Goal: Information Seeking & Learning: Check status

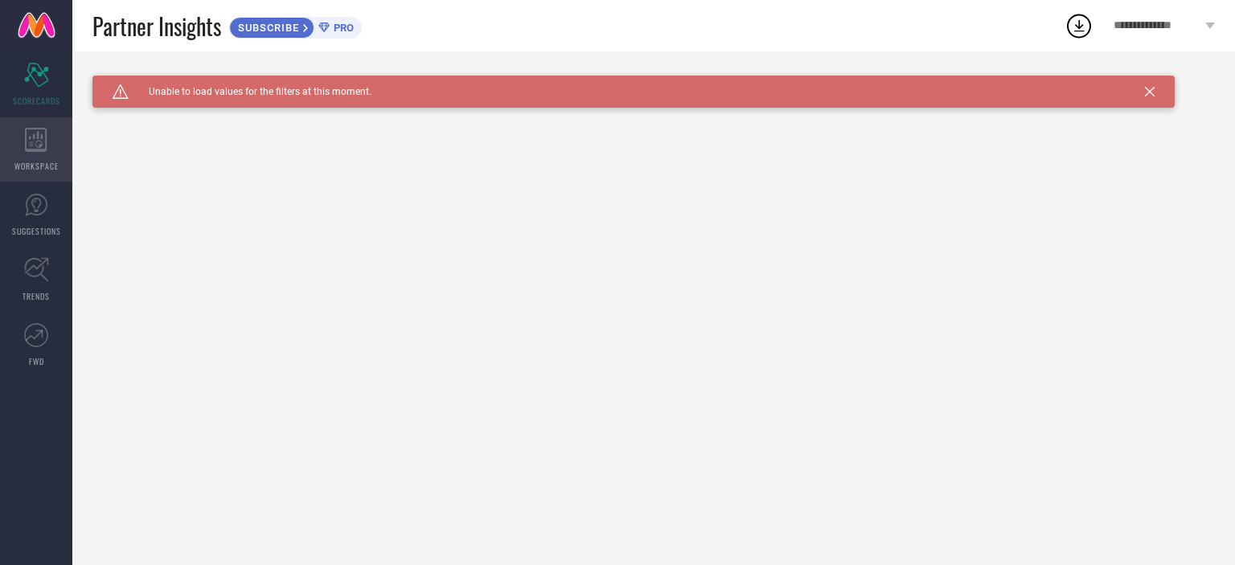
click at [23, 154] on div "WORKSPACE" at bounding box center [36, 149] width 72 height 64
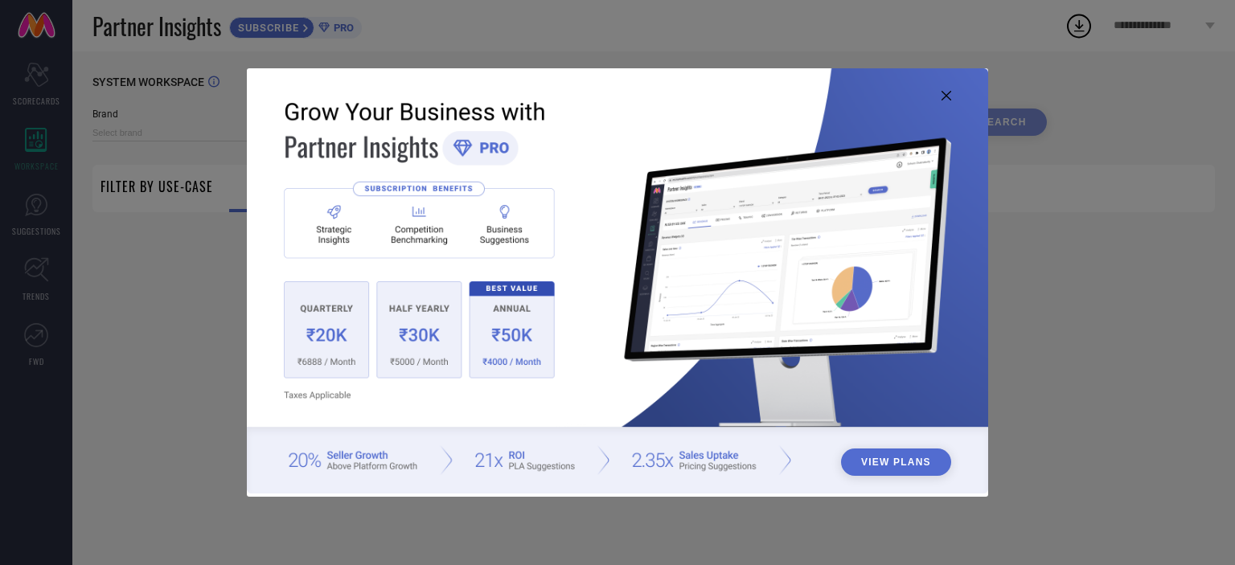
click at [871, 459] on button "View Plans" at bounding box center [896, 462] width 110 height 27
click at [945, 93] on icon at bounding box center [946, 96] width 10 height 10
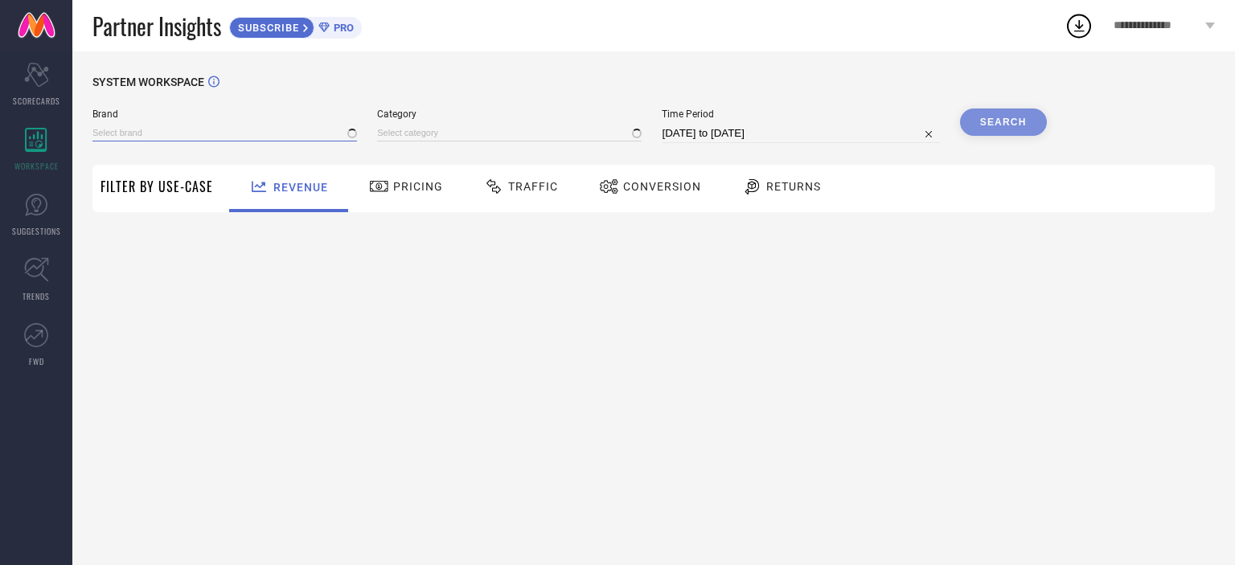
click at [230, 137] on input at bounding box center [224, 133] width 264 height 17
type input "PL"
click at [1161, 22] on span "**********" at bounding box center [1157, 26] width 88 height 14
click at [791, 400] on div "SYSTEM WORKSPACE Brand Category Time Period [DATE] to [DATE] Search Filter By U…" at bounding box center [653, 308] width 1162 height 514
click at [43, 201] on icon at bounding box center [36, 205] width 24 height 24
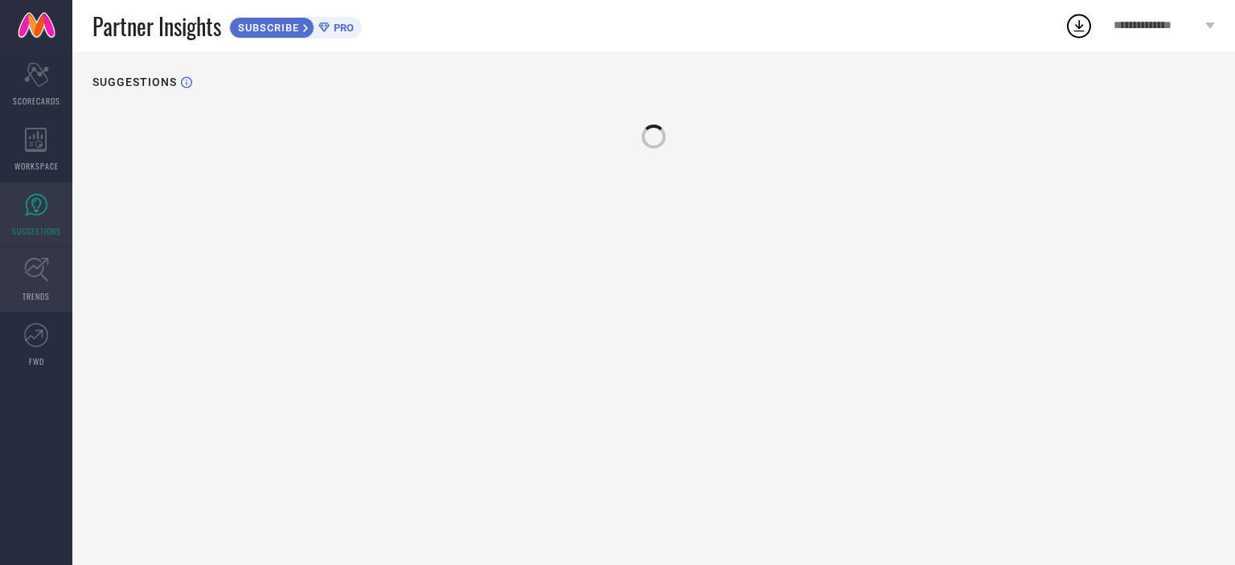
click at [43, 277] on icon at bounding box center [36, 270] width 24 height 24
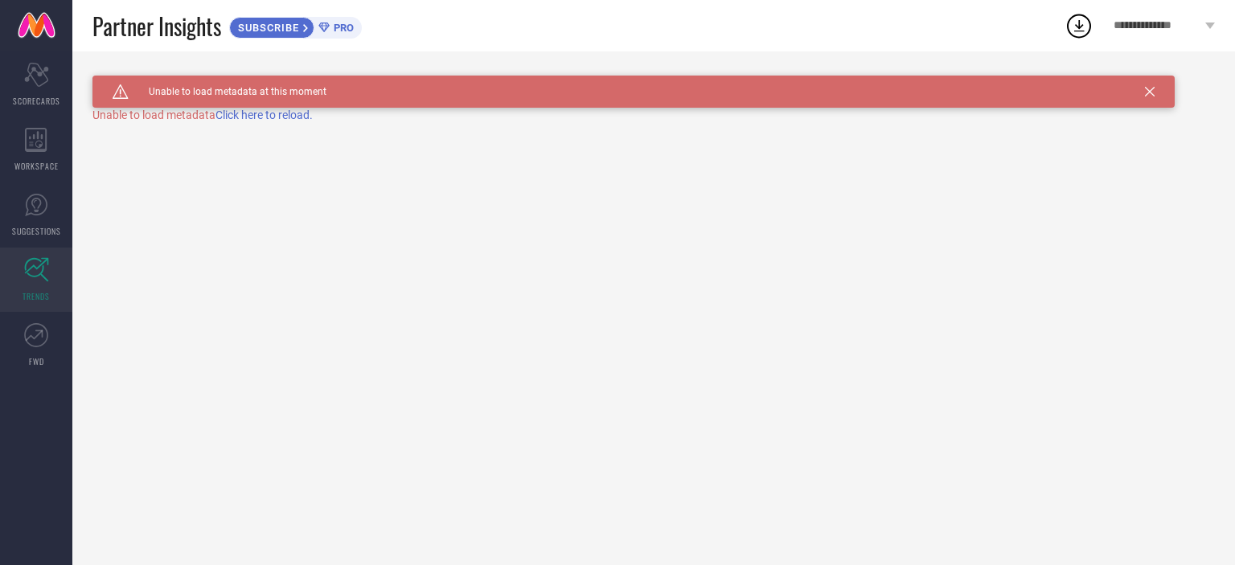
click at [276, 112] on span "Click here to reload." at bounding box center [263, 115] width 97 height 13
click at [31, 346] on icon at bounding box center [36, 335] width 24 height 24
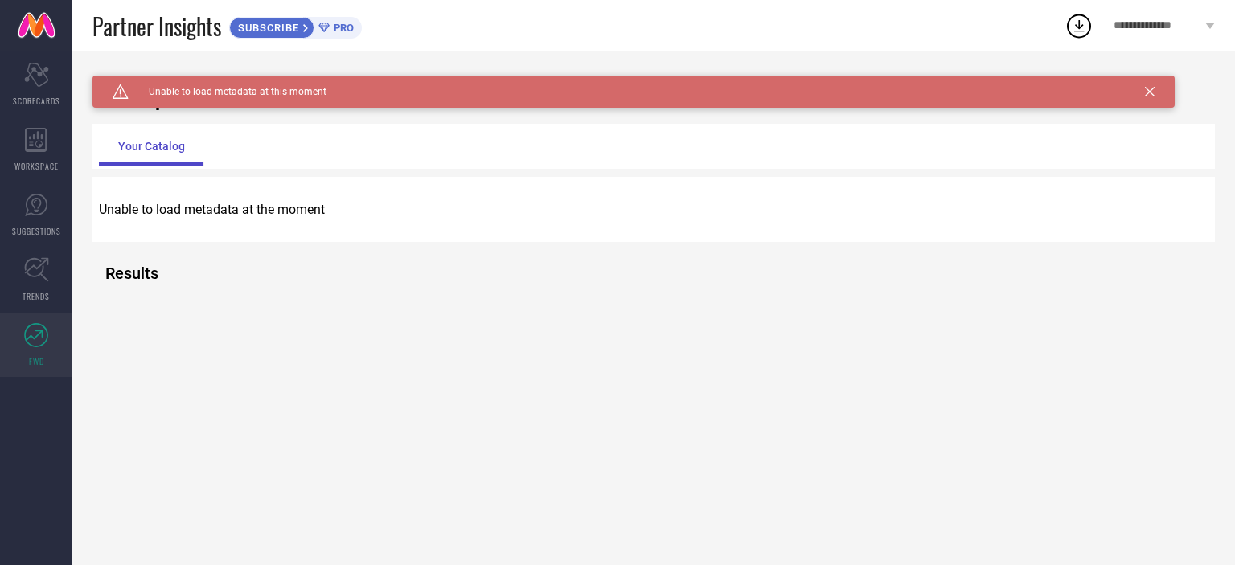
click at [242, 219] on div "Unable to load metadata at the moment" at bounding box center [653, 209] width 1122 height 41
click at [1149, 89] on icon at bounding box center [1150, 92] width 10 height 10
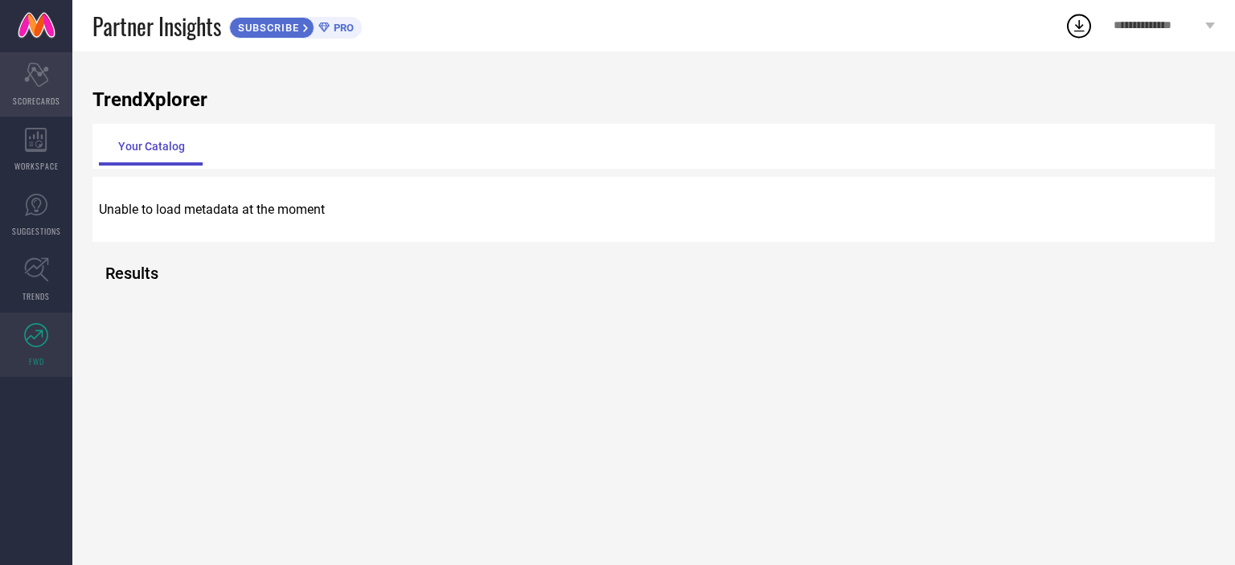
click at [24, 76] on icon "Scorecard" at bounding box center [36, 75] width 25 height 24
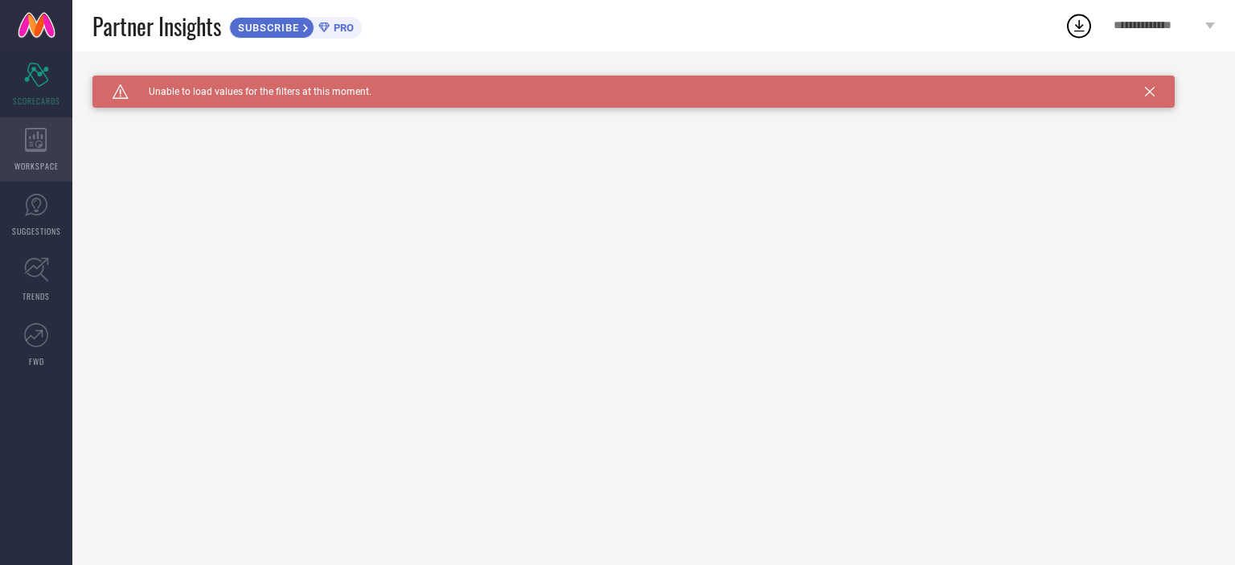
click at [39, 150] on icon at bounding box center [36, 140] width 22 height 24
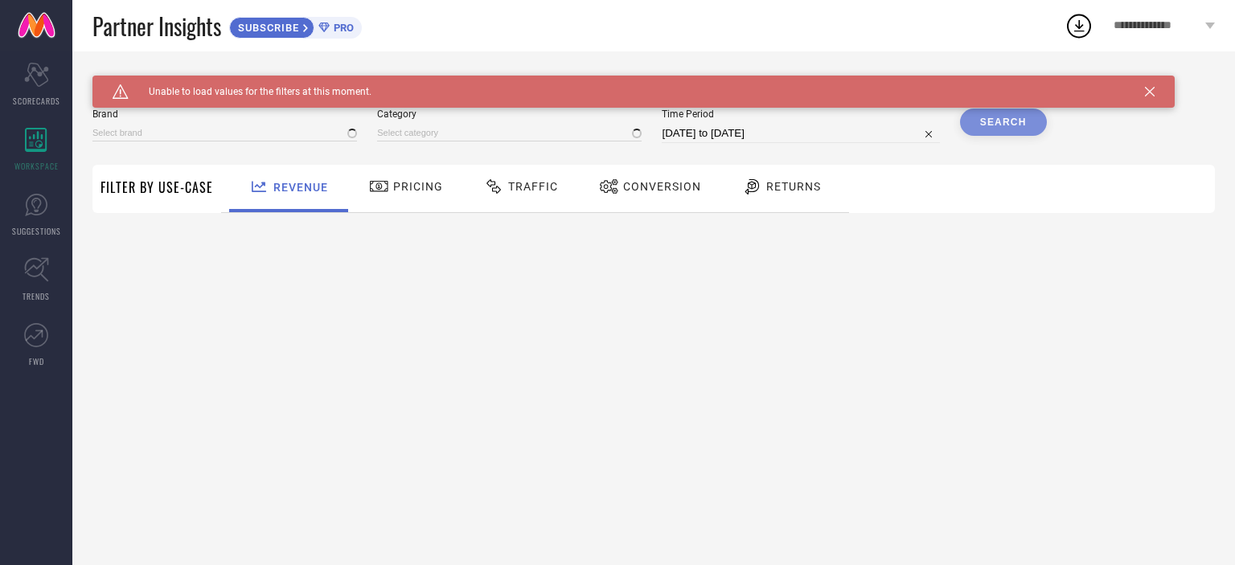
type input "1 STOP FASHION"
type input "All"
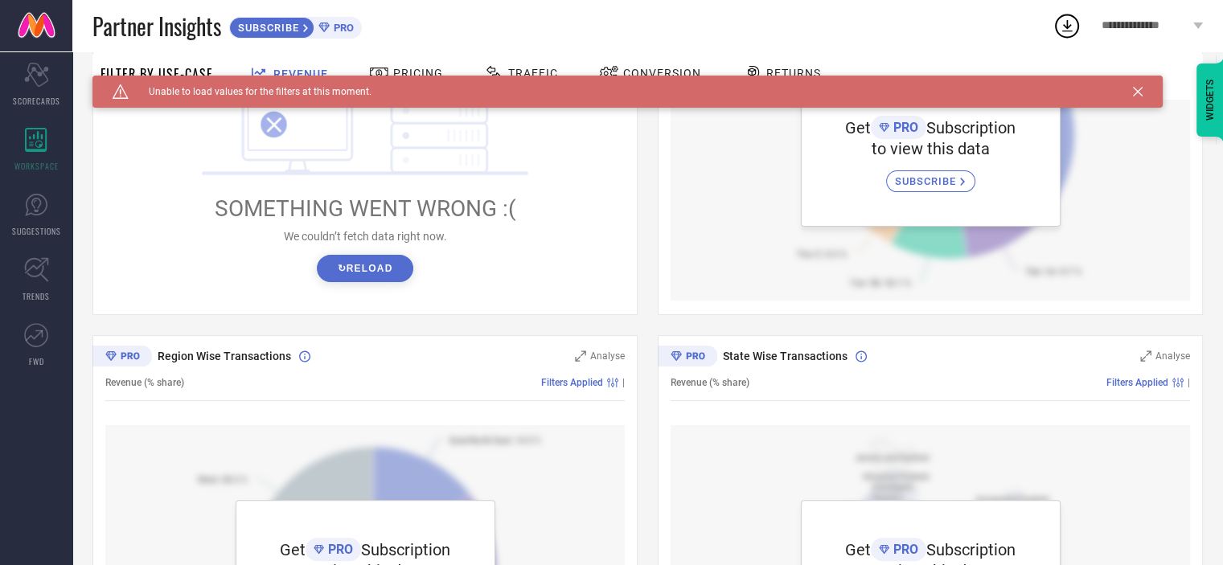
scroll to position [318, 0]
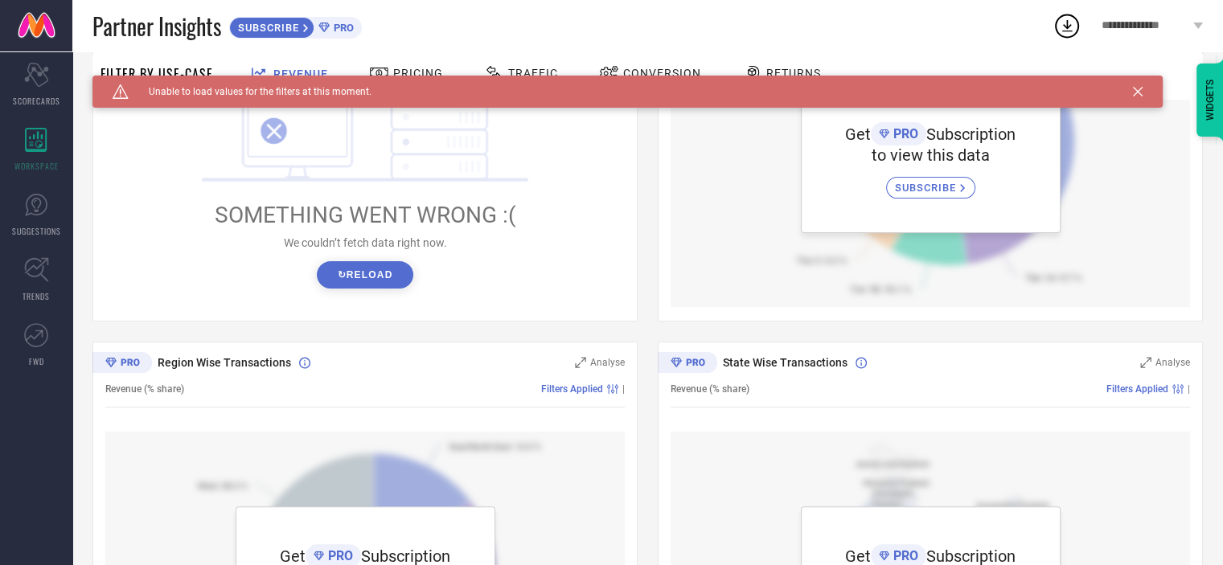
click at [367, 275] on button "↻ Reload" at bounding box center [365, 274] width 96 height 27
click at [383, 268] on button "↻ Reload" at bounding box center [365, 274] width 96 height 27
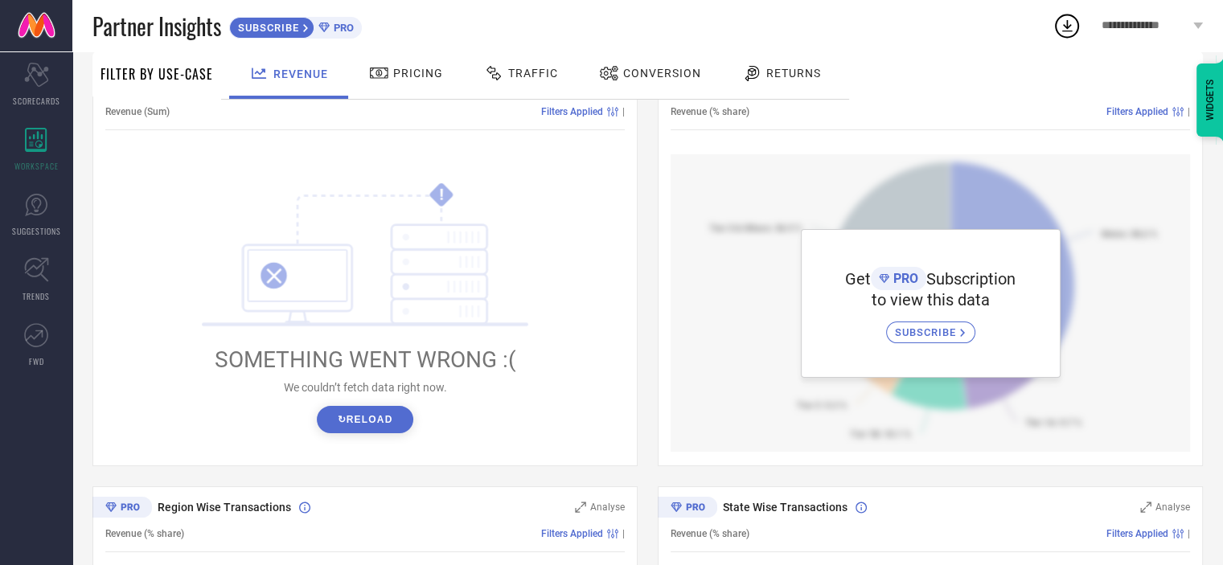
scroll to position [104, 0]
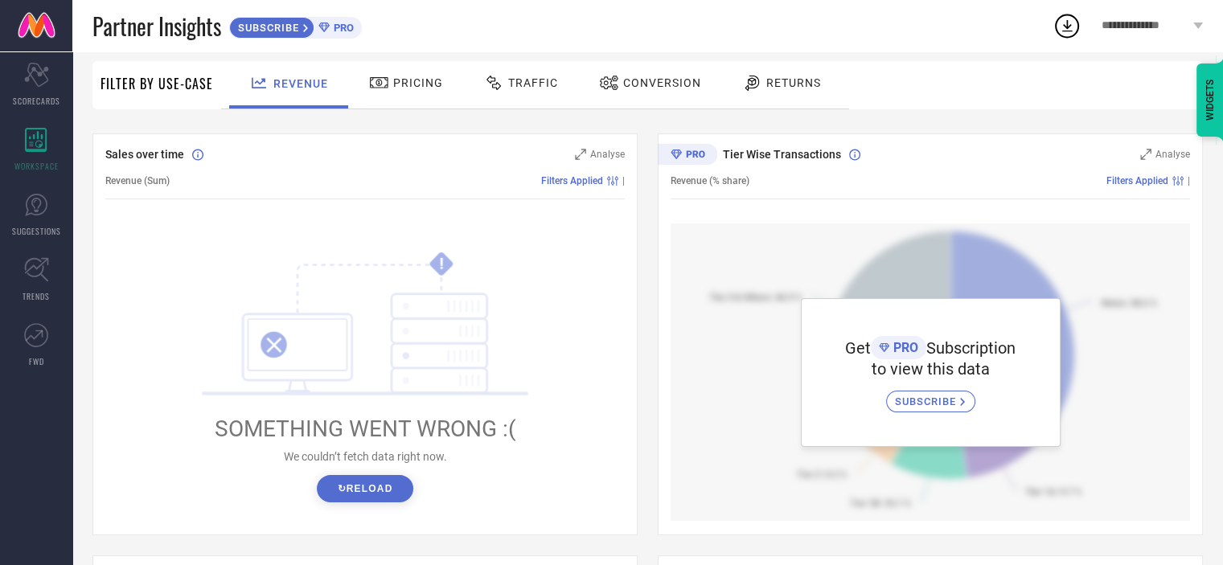
click at [795, 82] on span "Returns" at bounding box center [793, 82] width 55 height 13
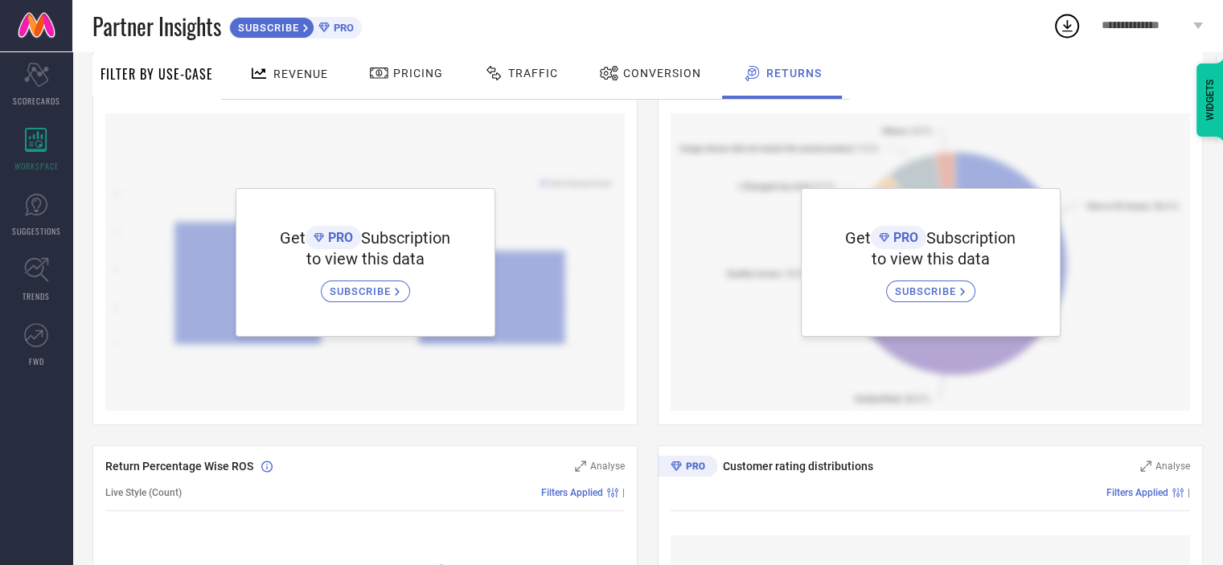
scroll to position [199, 0]
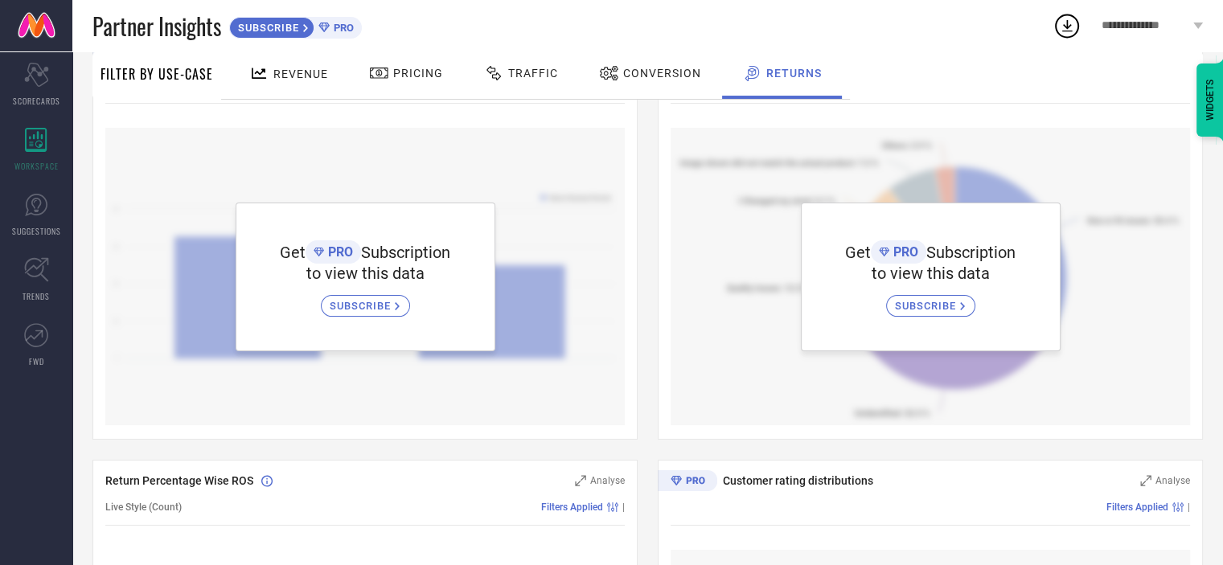
click at [424, 63] on div "Pricing" at bounding box center [406, 72] width 82 height 27
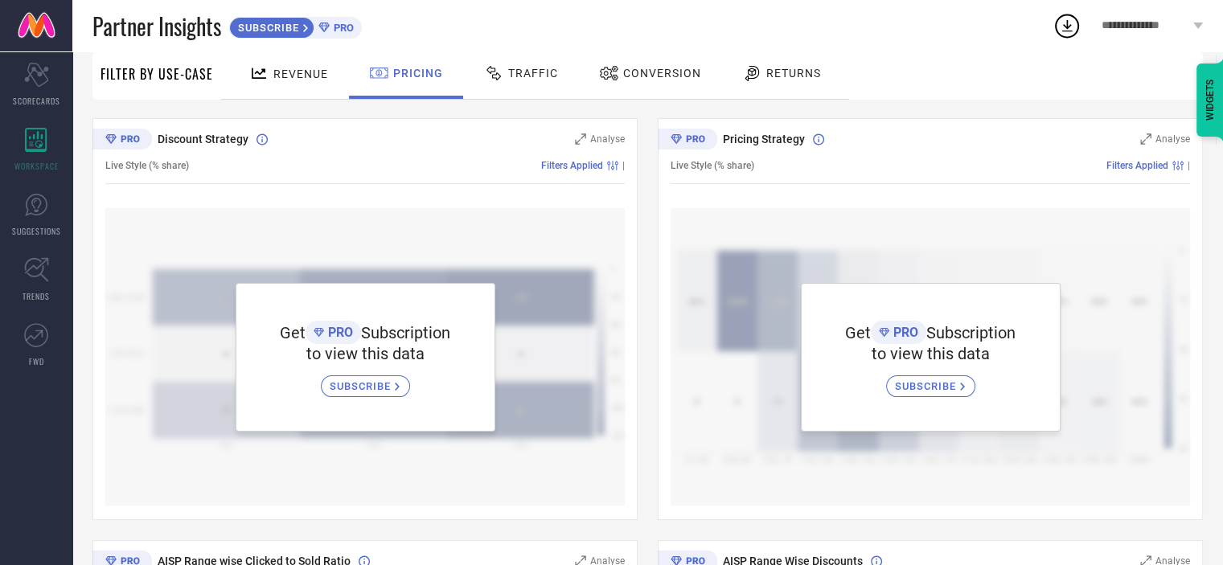
scroll to position [121, 0]
click at [548, 67] on span "Traffic" at bounding box center [533, 73] width 50 height 13
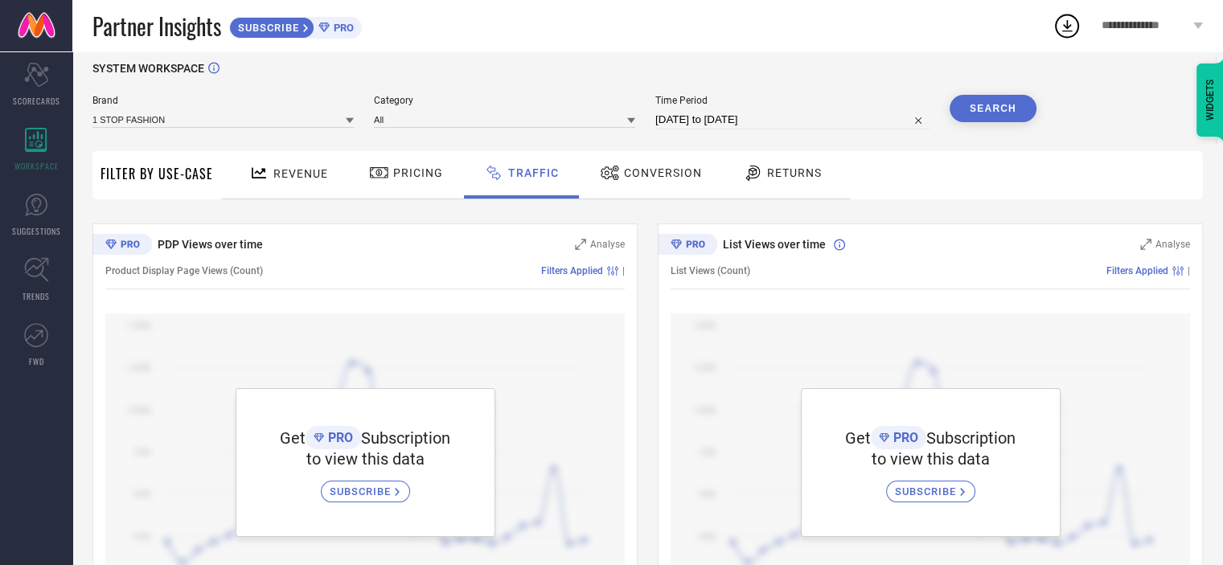
scroll to position [0, 0]
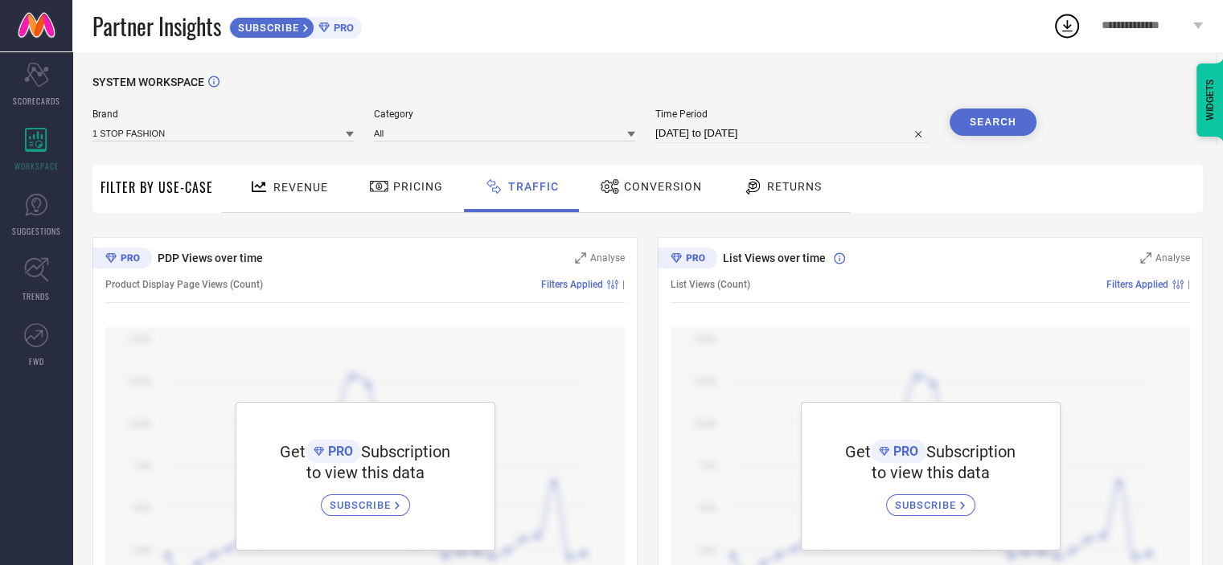
click at [624, 182] on span "Conversion" at bounding box center [663, 186] width 78 height 13
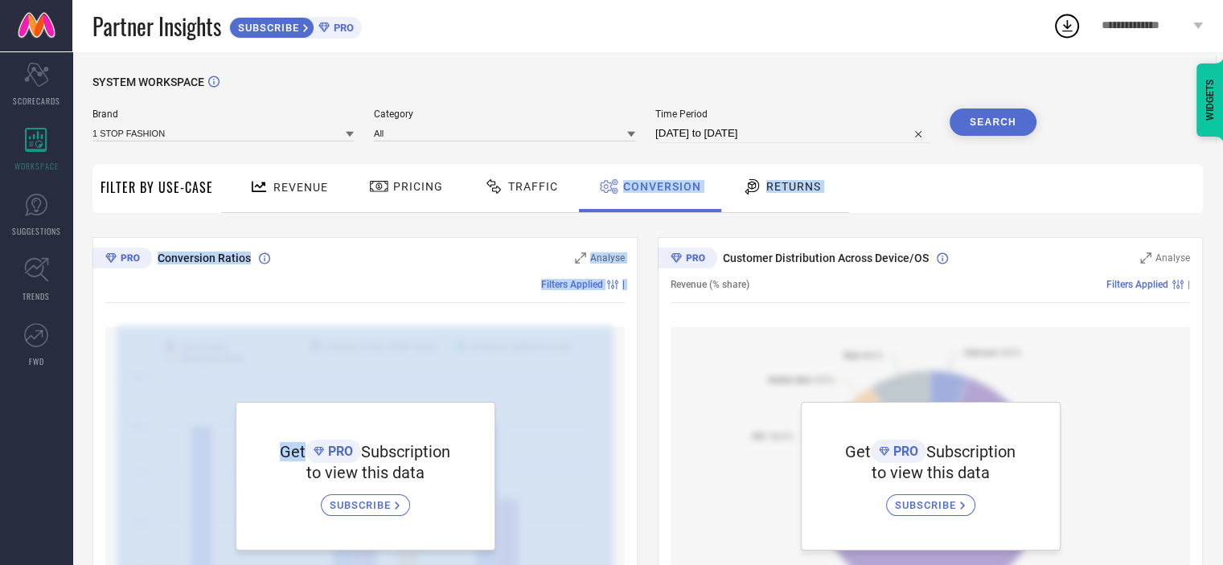
drag, startPoint x: 618, startPoint y: 182, endPoint x: 569, endPoint y: 330, distance: 156.6
click at [569, 330] on div "SYSTEM WORKSPACE Brand 1 STOP FASHION Category All Time Period [DATE] to [DATE]…" at bounding box center [647, 569] width 1110 height 986
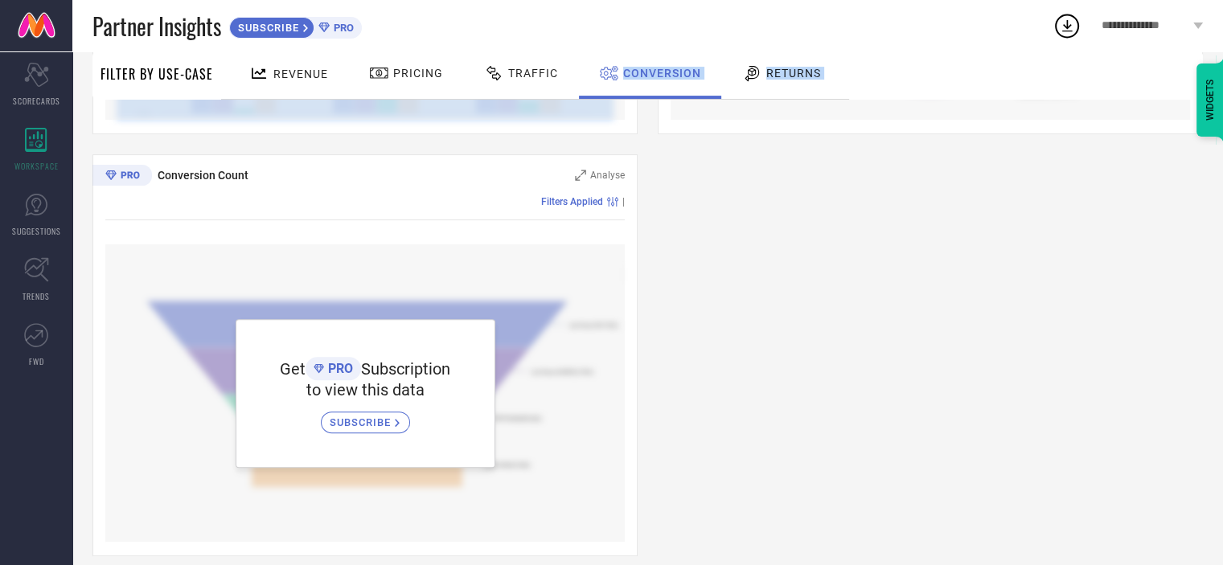
scroll to position [520, 0]
